Goal: Transaction & Acquisition: Subscribe to service/newsletter

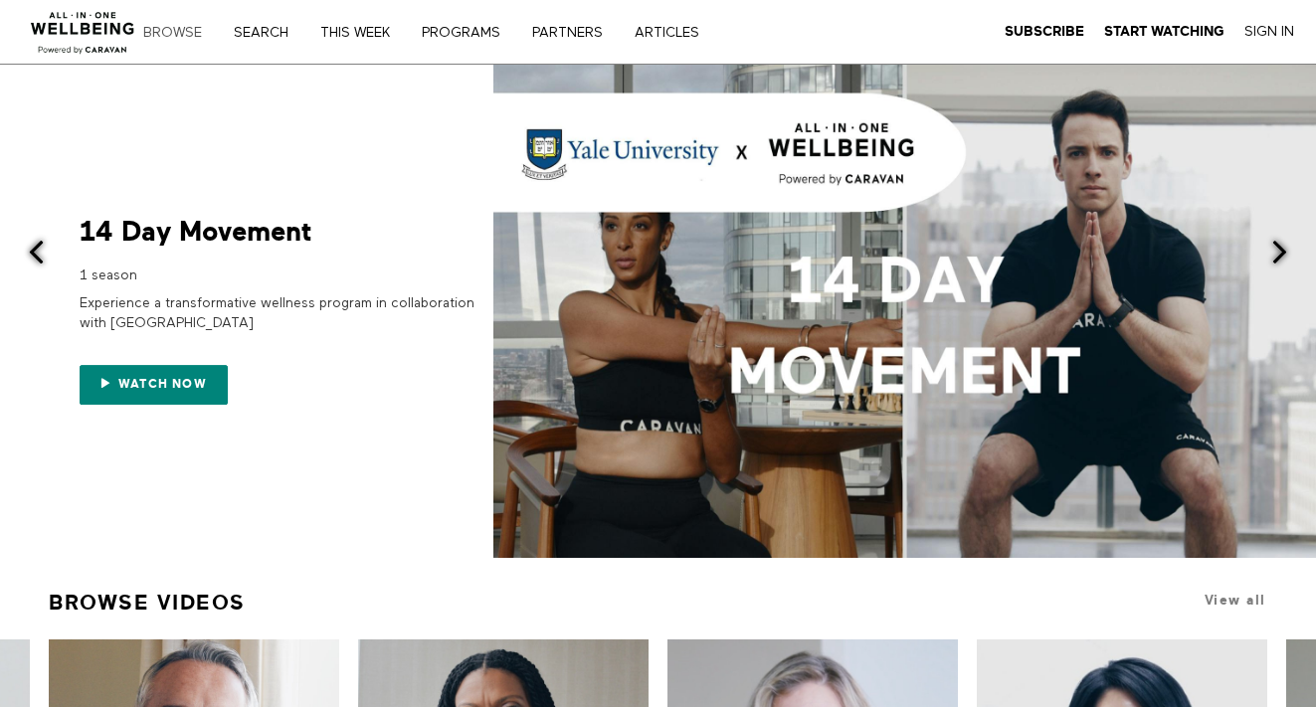
click at [180, 35] on link "Browse" at bounding box center [179, 33] width 87 height 14
click at [1041, 30] on strong "Subscribe" at bounding box center [1045, 31] width 80 height 15
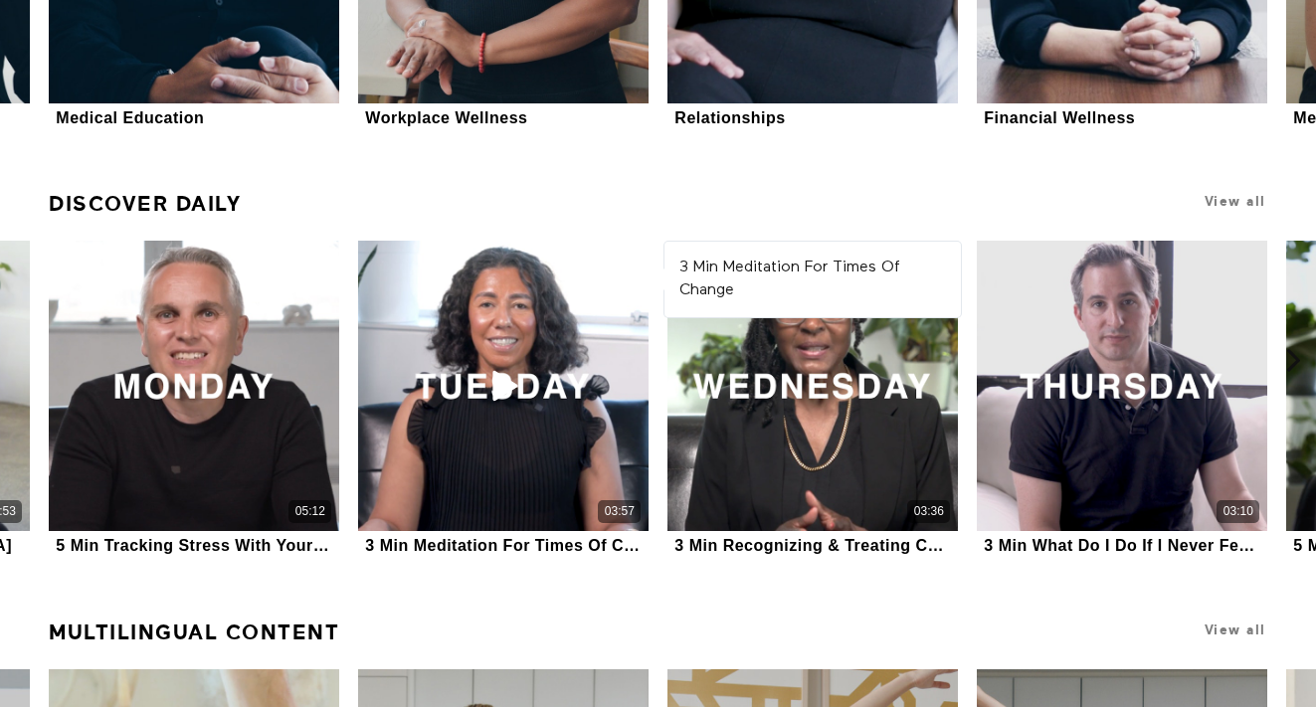
scroll to position [1557, 0]
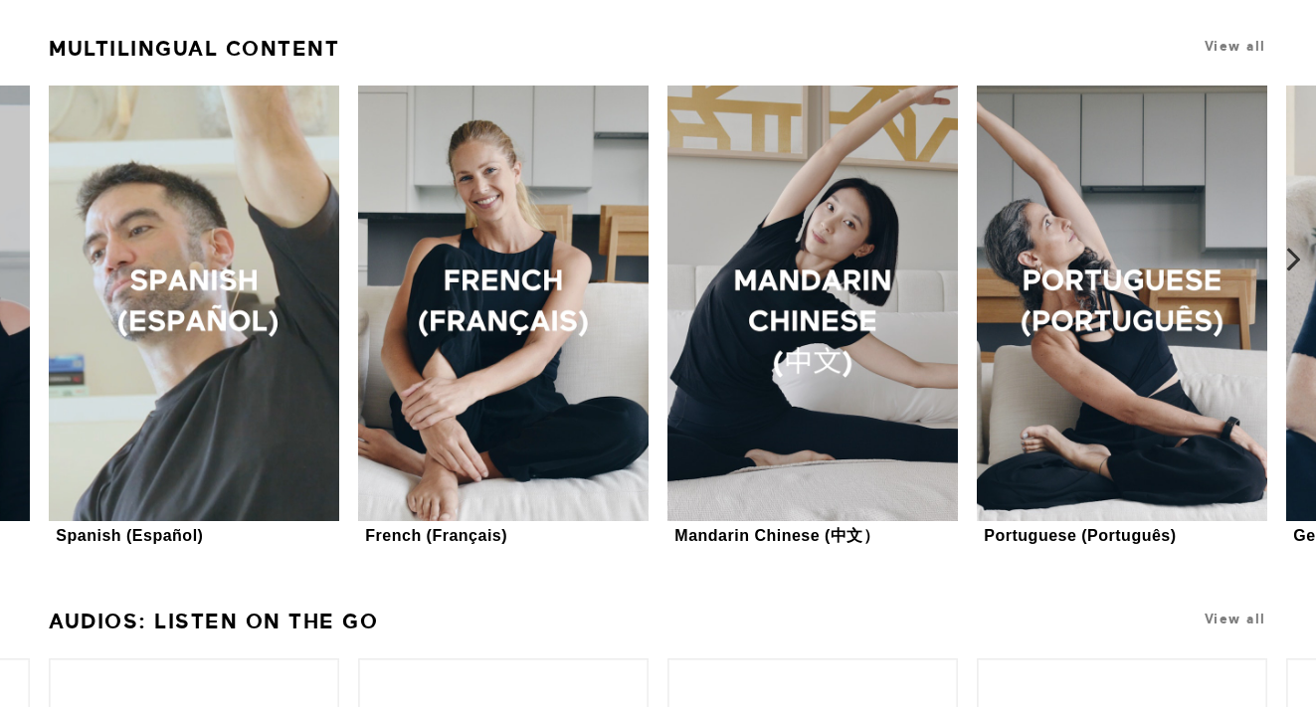
click at [1294, 265] on icon at bounding box center [1294, 260] width 25 height 25
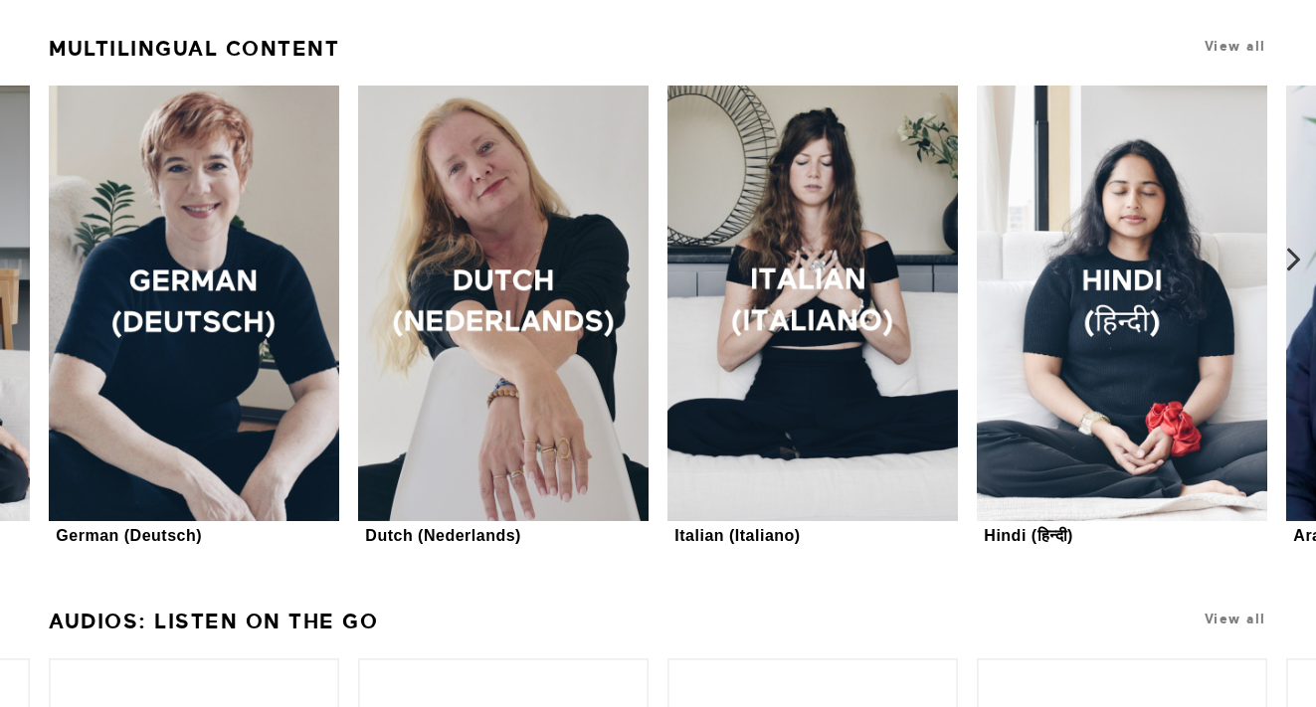
click at [1294, 265] on icon at bounding box center [1294, 260] width 25 height 25
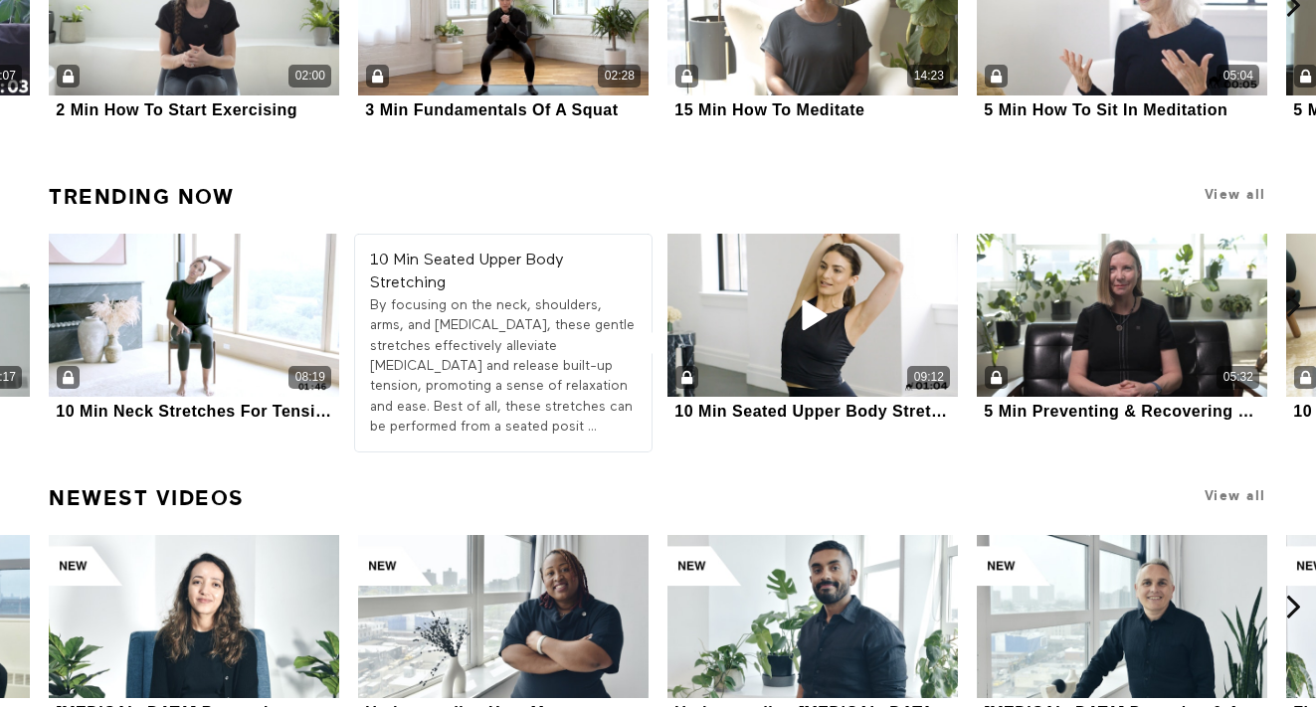
scroll to position [2890, 0]
